Goal: Check status

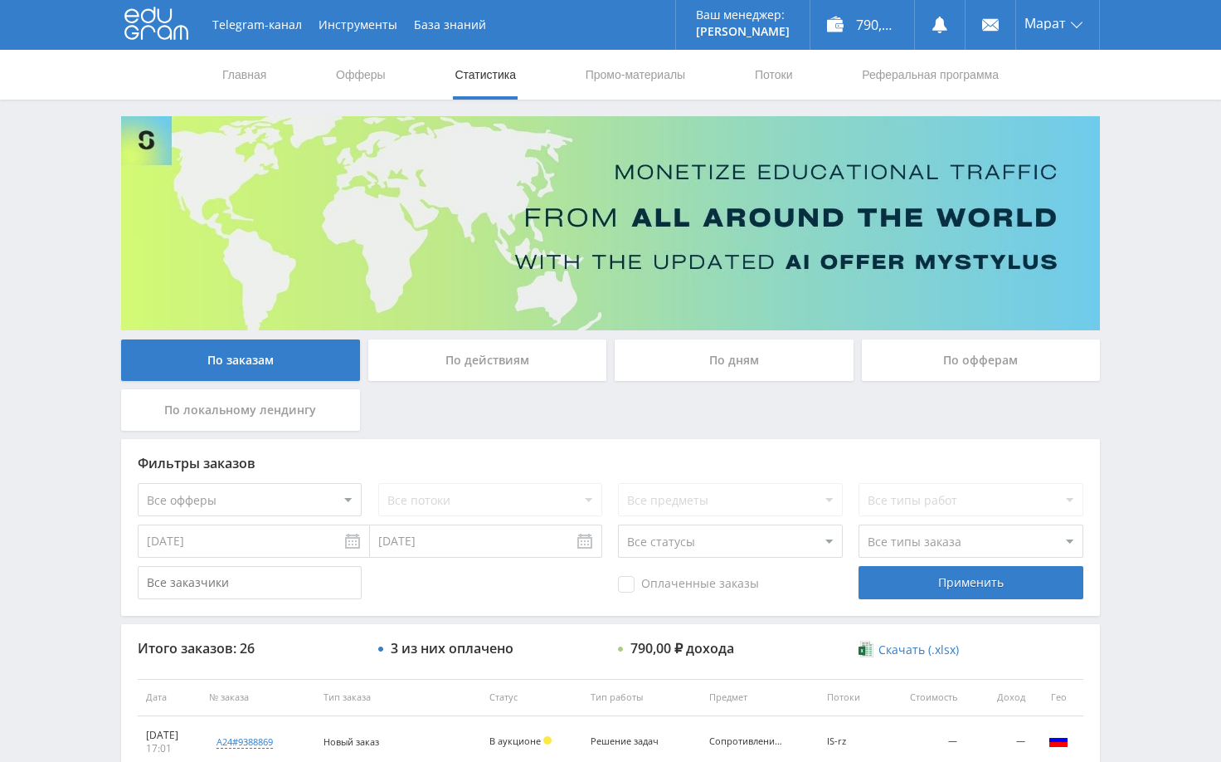
click at [1142, 168] on div "Telegram-канал Инструменты База знаний Ваш менеджер: [PERSON_NAME] Online @edug…" at bounding box center [610, 696] width 1221 height 1393
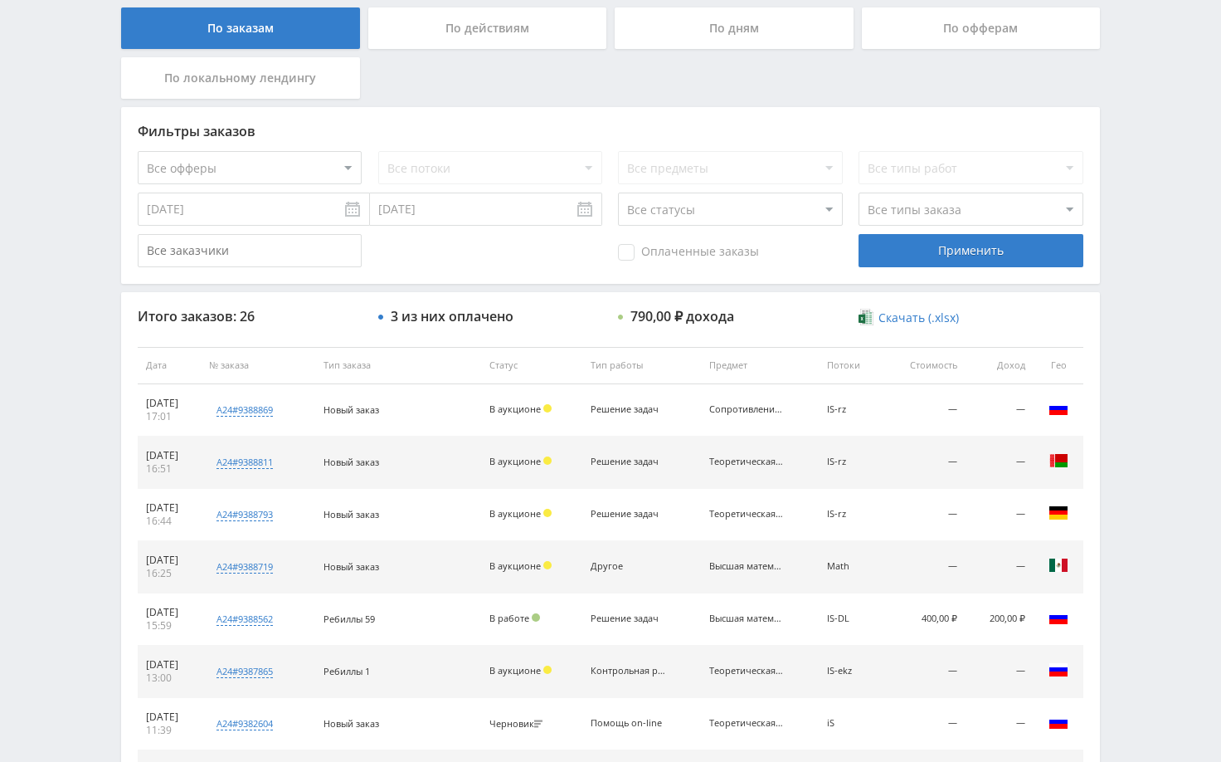
scroll to position [278, 0]
